Goal: Information Seeking & Learning: Check status

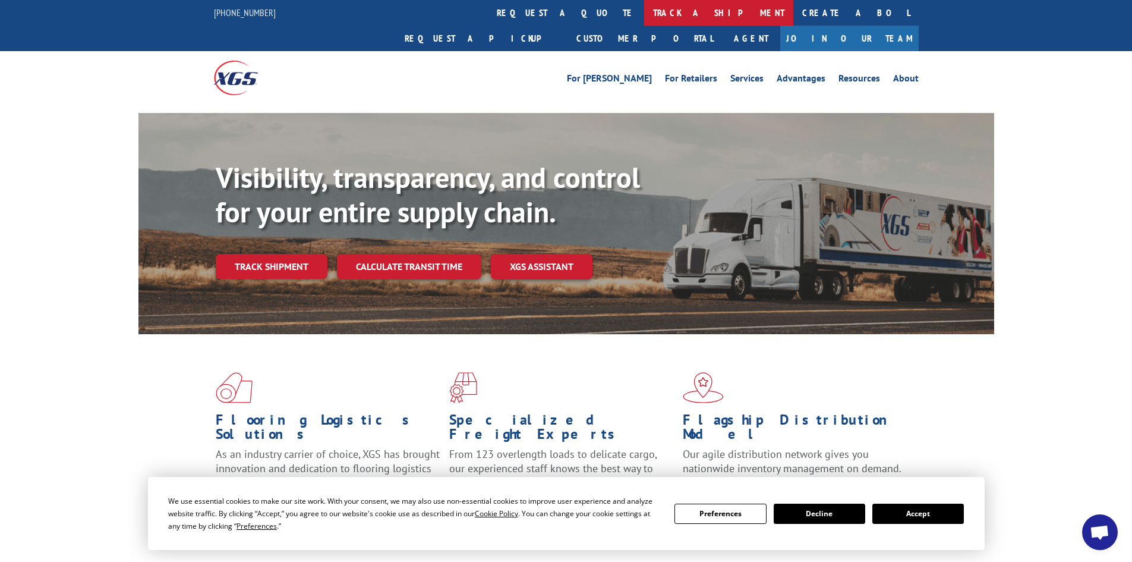
click at [644, 12] on link "track a shipment" at bounding box center [718, 13] width 149 height 26
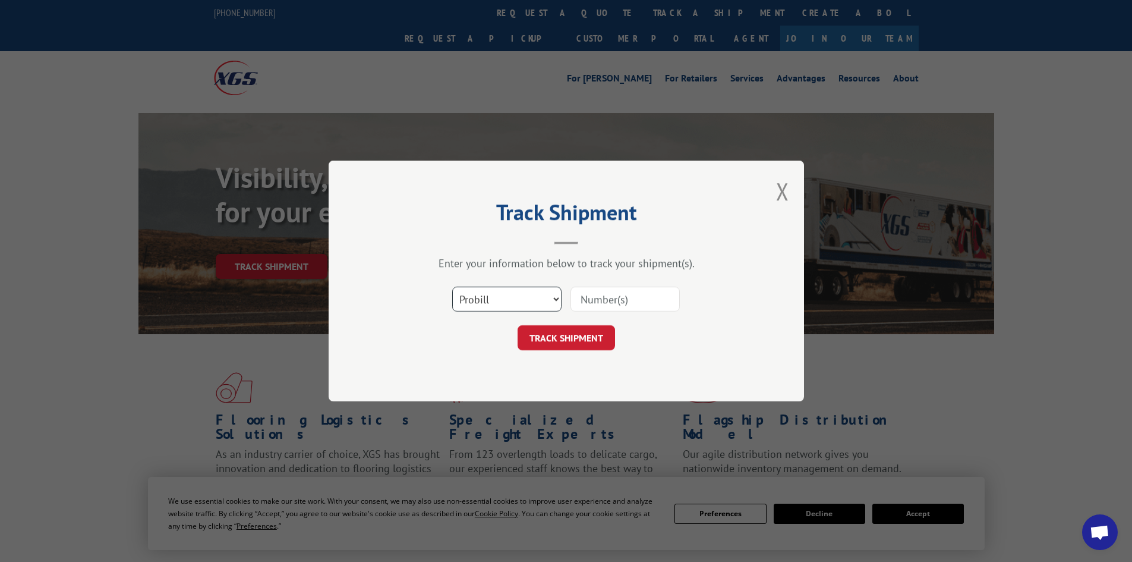
click at [508, 296] on select "Select category... Probill BOL PO" at bounding box center [506, 298] width 109 height 25
select select "po"
click at [452, 286] on select "Select category... Probill BOL PO" at bounding box center [506, 298] width 109 height 25
click at [591, 300] on input at bounding box center [624, 298] width 109 height 25
type input "120699ZZ"
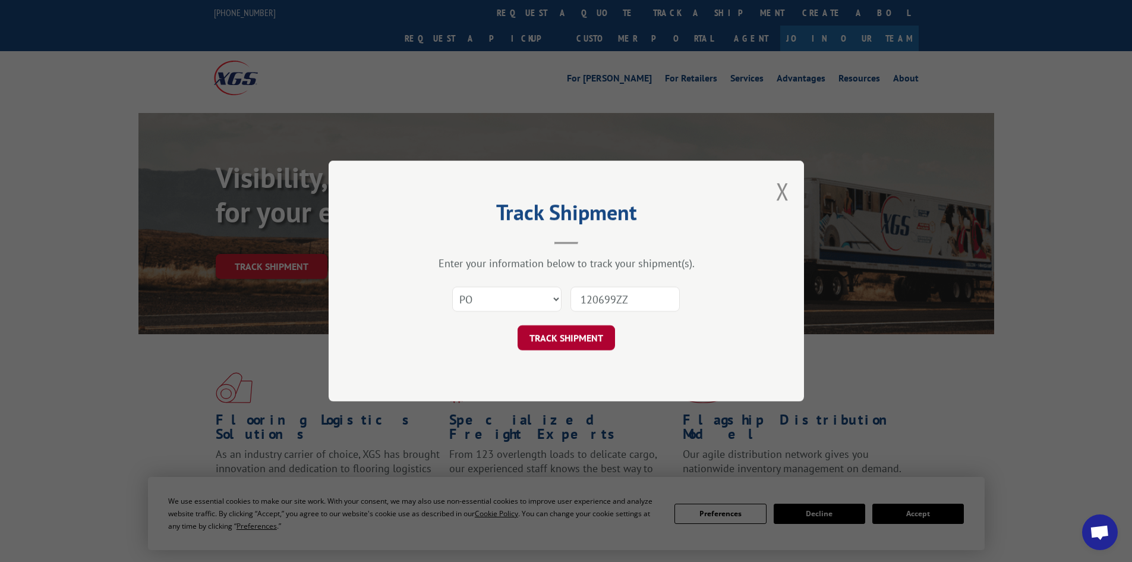
click at [578, 342] on button "TRACK SHIPMENT" at bounding box center [566, 337] width 97 height 25
